Goal: Check status

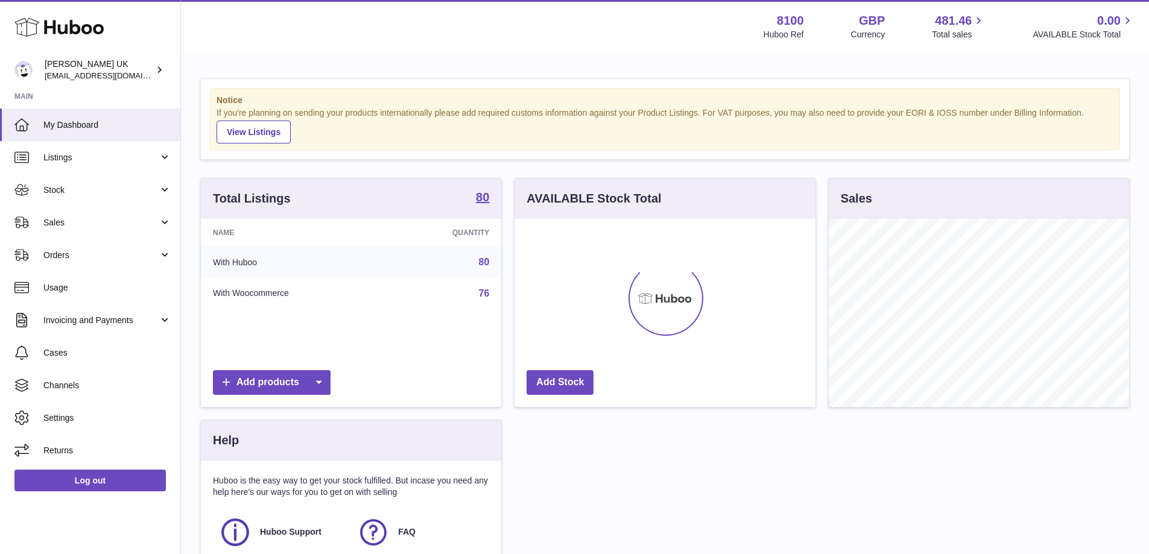
scroll to position [188, 301]
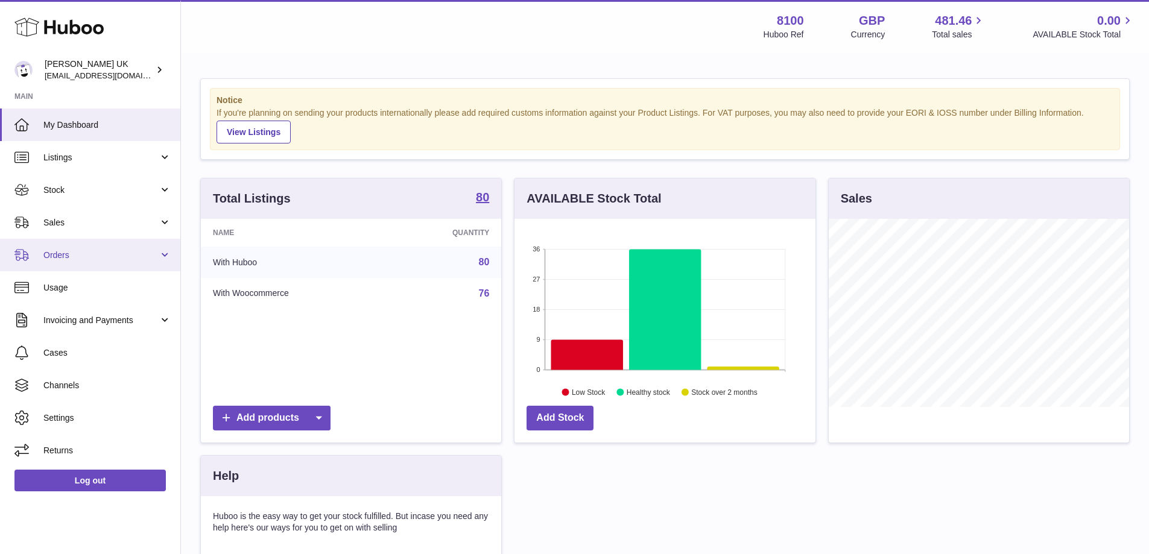
click at [104, 253] on span "Orders" at bounding box center [100, 255] width 115 height 11
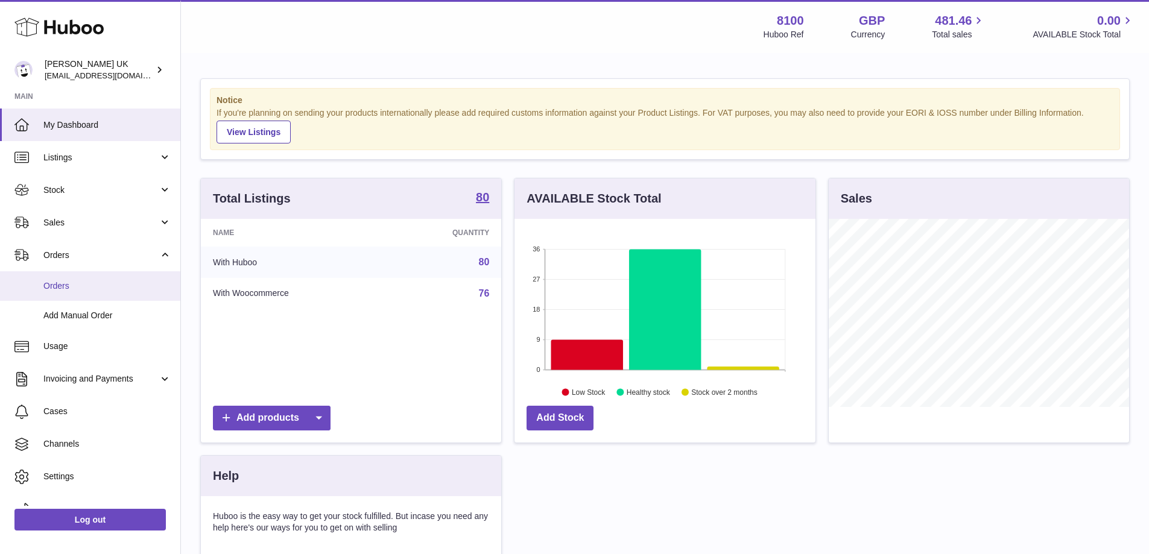
click at [100, 278] on link "Orders" at bounding box center [90, 286] width 180 height 30
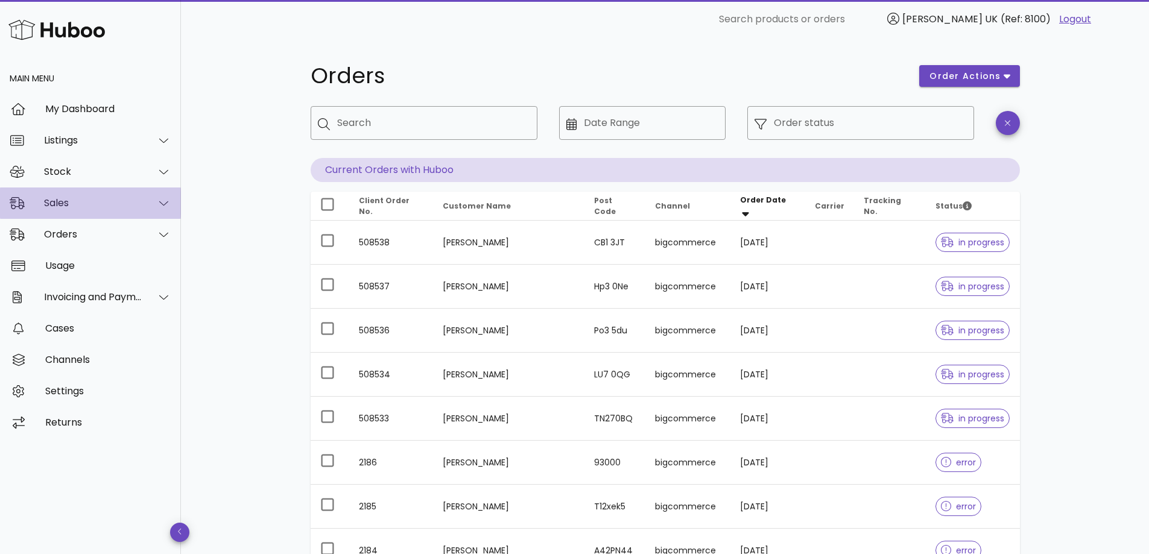
click at [77, 198] on div "Sales" at bounding box center [93, 202] width 98 height 11
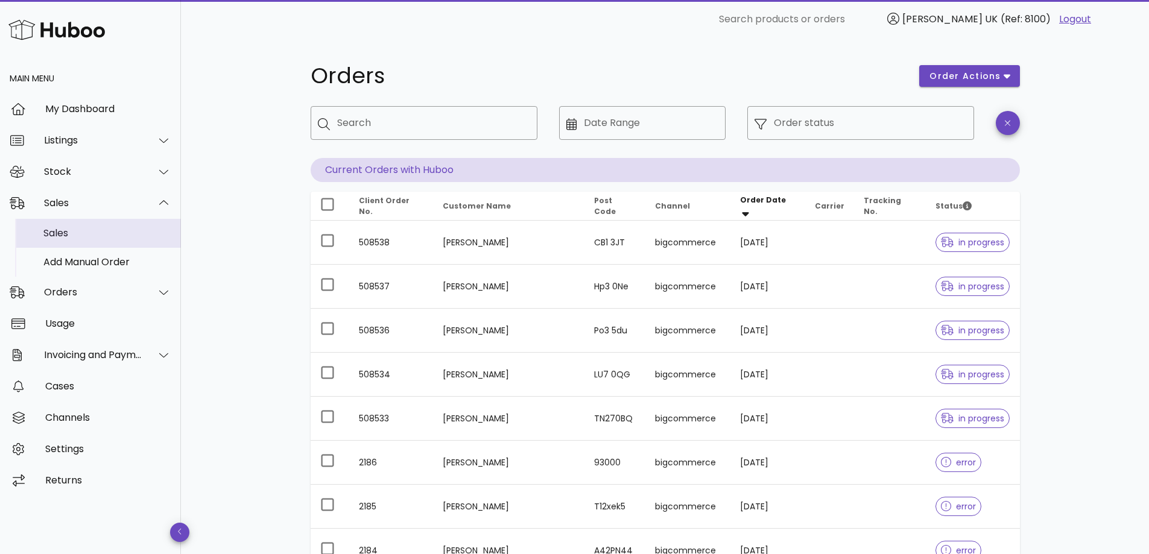
click at [68, 230] on div "Sales" at bounding box center [107, 232] width 128 height 11
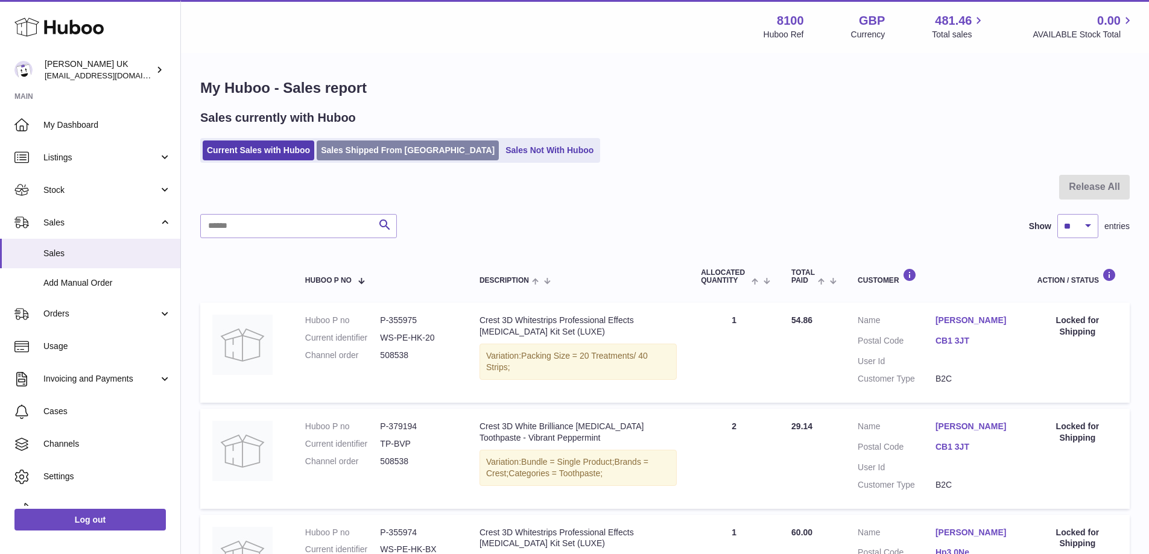
click at [375, 157] on link "Sales Shipped From [GEOGRAPHIC_DATA]" at bounding box center [408, 151] width 182 height 20
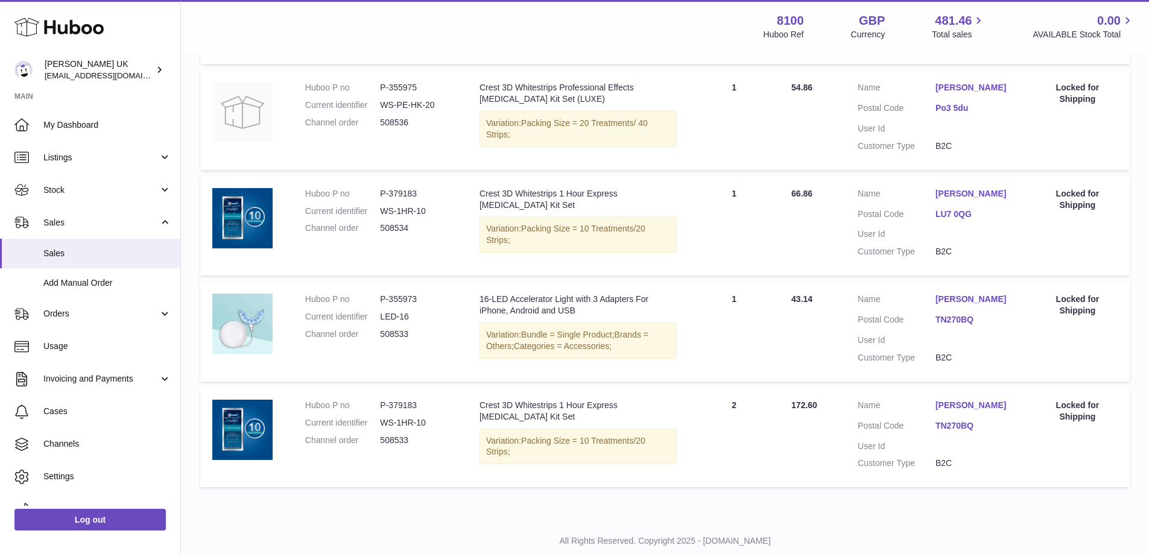
scroll to position [585, 0]
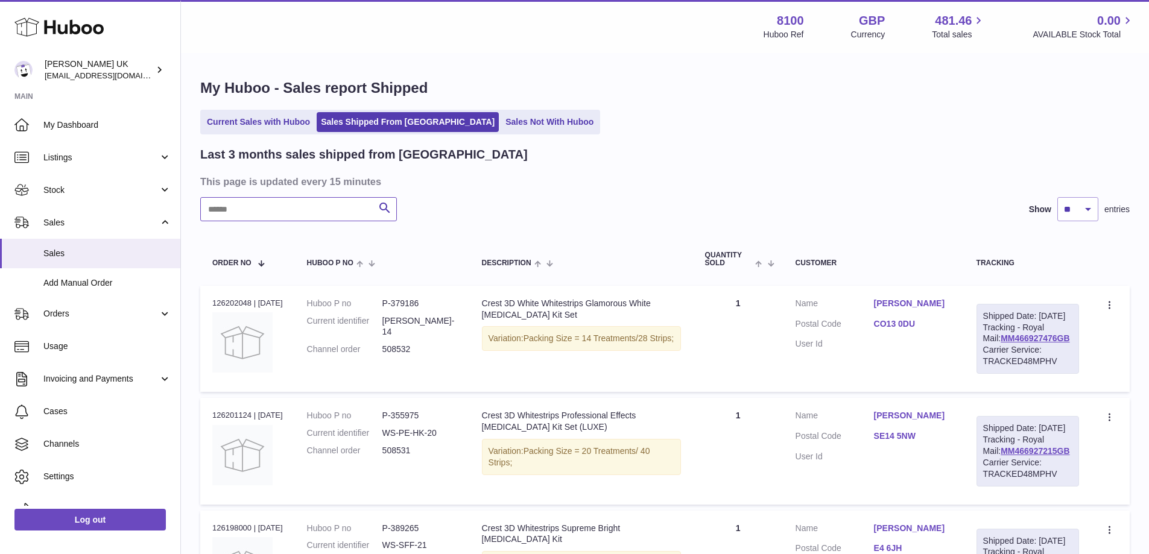
click at [301, 209] on input "text" at bounding box center [298, 209] width 197 height 24
paste input "******"
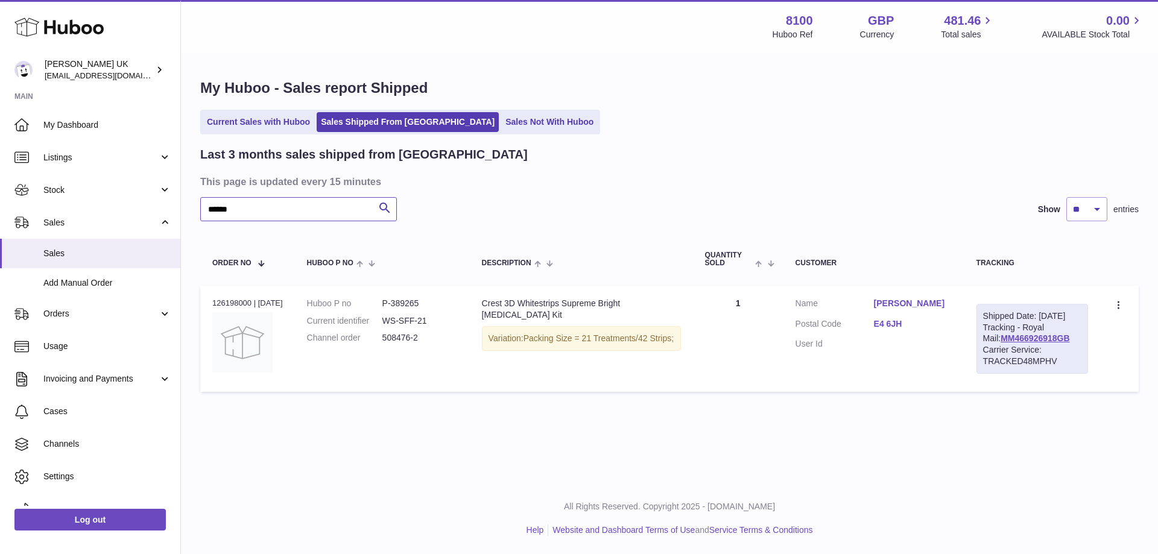
type input "******"
drag, startPoint x: 1068, startPoint y: 351, endPoint x: 986, endPoint y: 347, distance: 82.7
click at [986, 347] on div "Shipped Date: 9th Oct 2025 Tracking - Royal Mail: MM466926918GB Carrier Service…" at bounding box center [1032, 339] width 112 height 70
copy link "MM466926918GB"
